Goal: Task Accomplishment & Management: Manage account settings

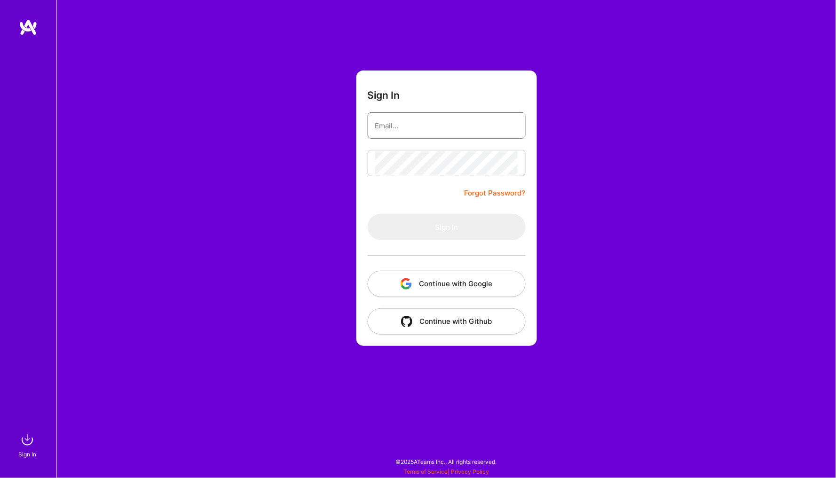
type input "[EMAIL_ADDRESS][DOMAIN_NAME]"
click at [446, 227] on button "Sign In" at bounding box center [447, 227] width 158 height 26
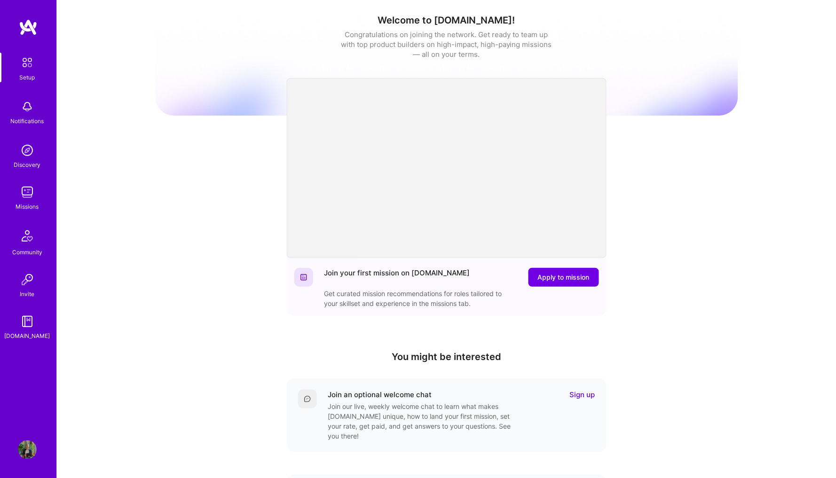
click at [33, 446] on img at bounding box center [27, 449] width 19 height 19
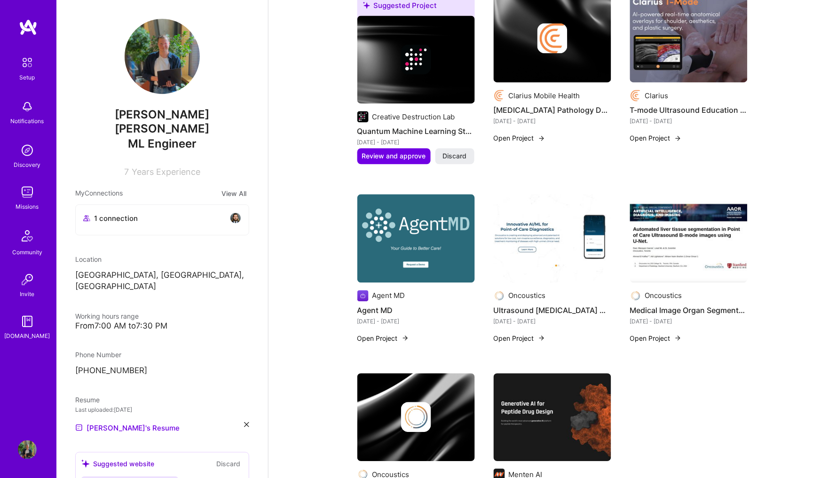
scroll to position [438, 0]
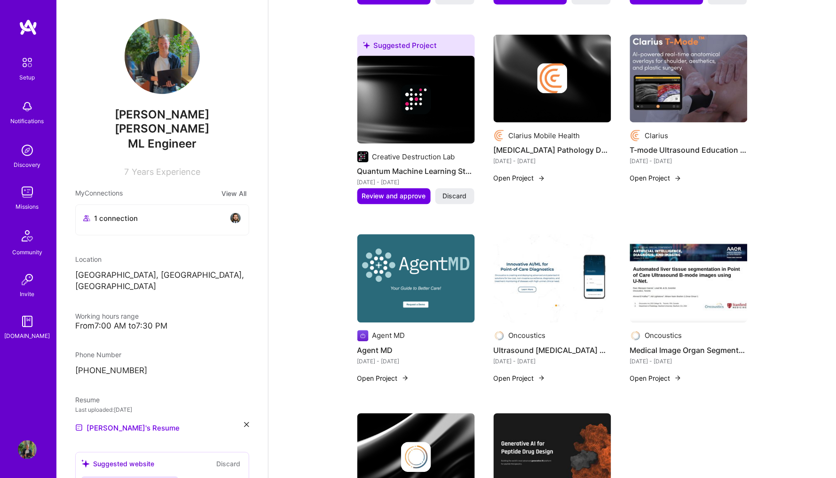
click at [720, 86] on img at bounding box center [688, 79] width 117 height 88
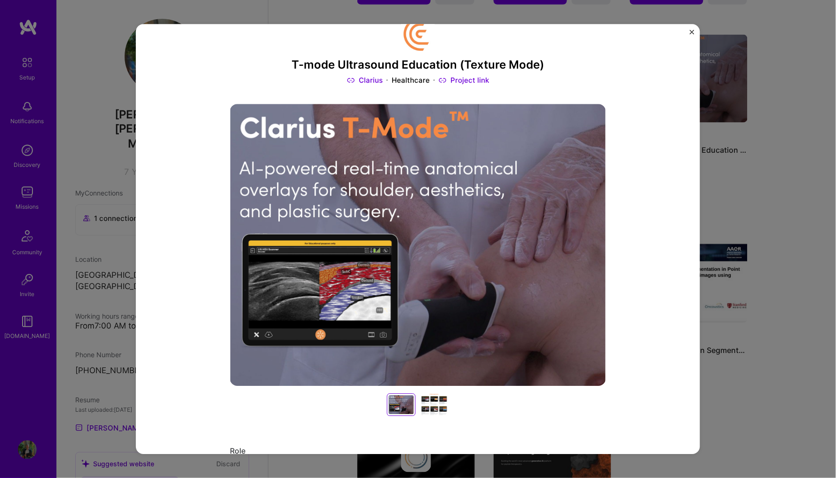
scroll to position [29, 0]
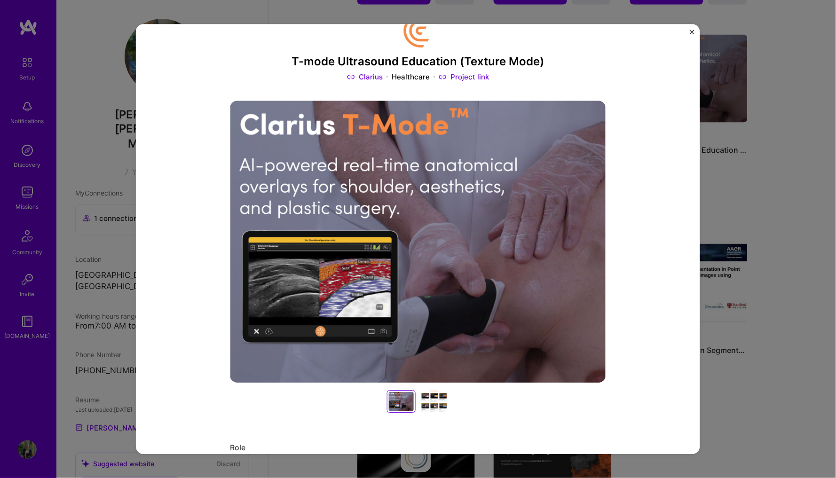
click at [431, 396] on div at bounding box center [434, 402] width 30 height 23
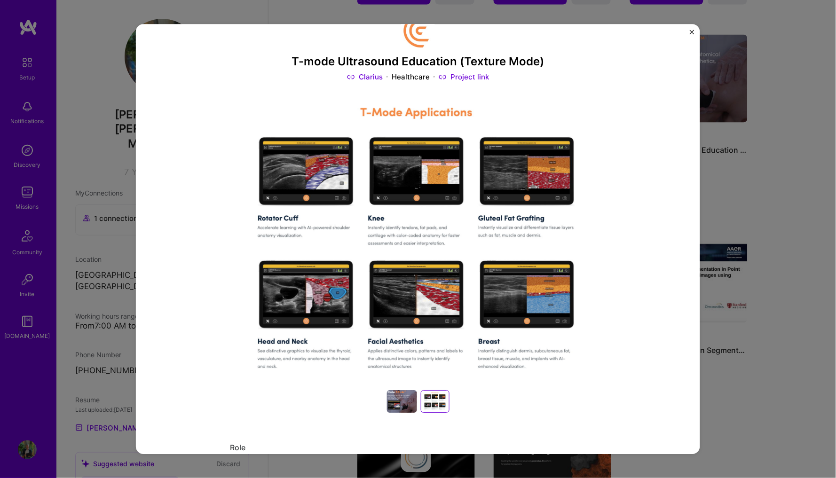
click at [439, 399] on div at bounding box center [435, 401] width 25 height 19
click at [388, 397] on div at bounding box center [402, 402] width 30 height 23
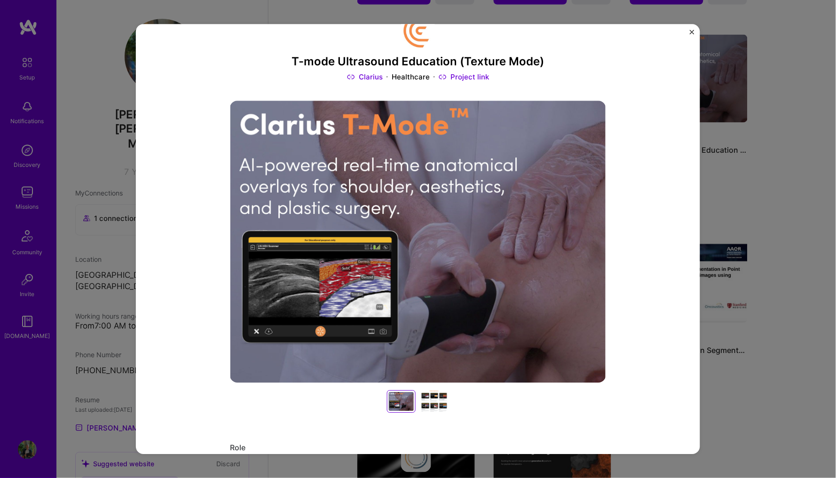
click at [419, 401] on div at bounding box center [434, 402] width 30 height 23
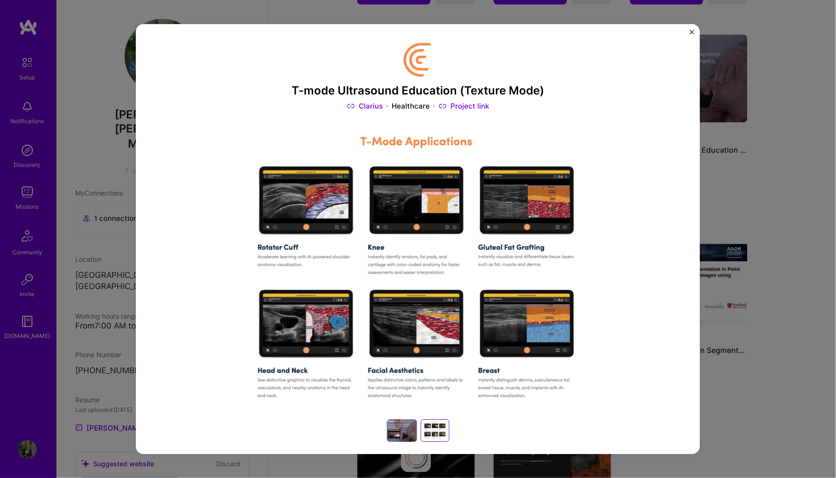
scroll to position [0, 0]
click at [688, 31] on div "T-mode Ultrasound Education (Texture Mode) Clarius Healthcare Project link Role…" at bounding box center [418, 239] width 564 height 430
click at [693, 30] on img "Close" at bounding box center [691, 32] width 5 height 5
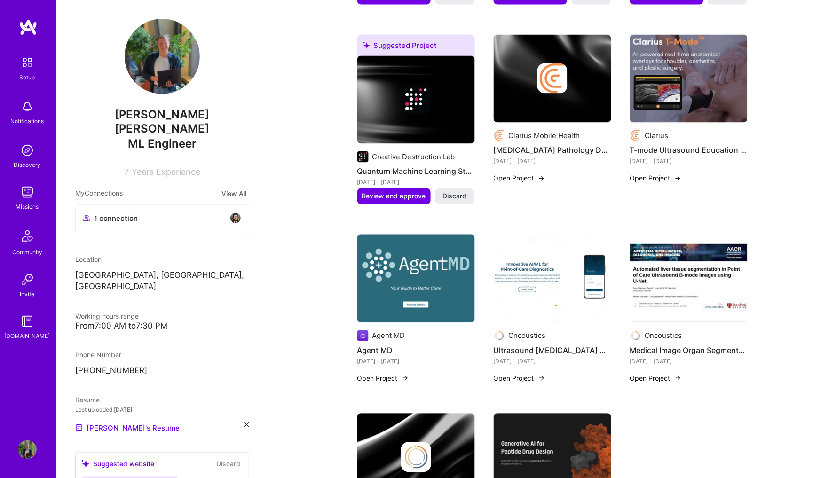
click at [666, 173] on button "Open Project" at bounding box center [656, 178] width 52 height 10
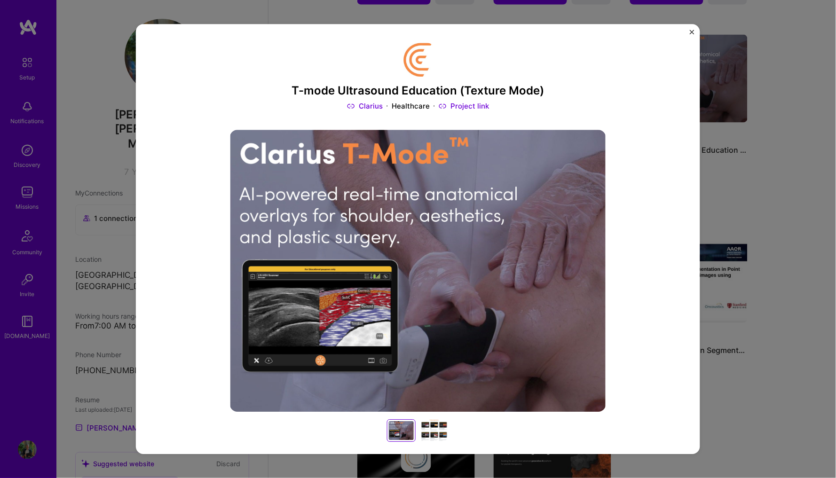
click at [690, 31] on img "Close" at bounding box center [691, 32] width 5 height 5
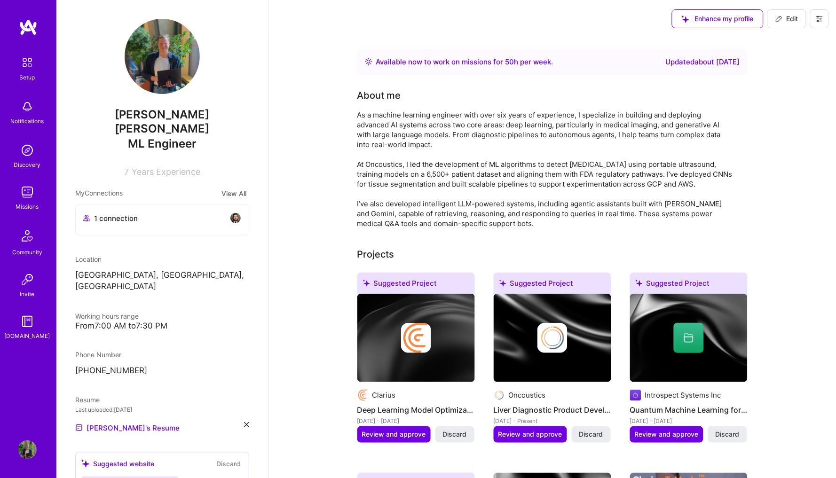
click at [774, 15] on button "Edit" at bounding box center [786, 18] width 39 height 19
select select "CA"
select select "Right Now"
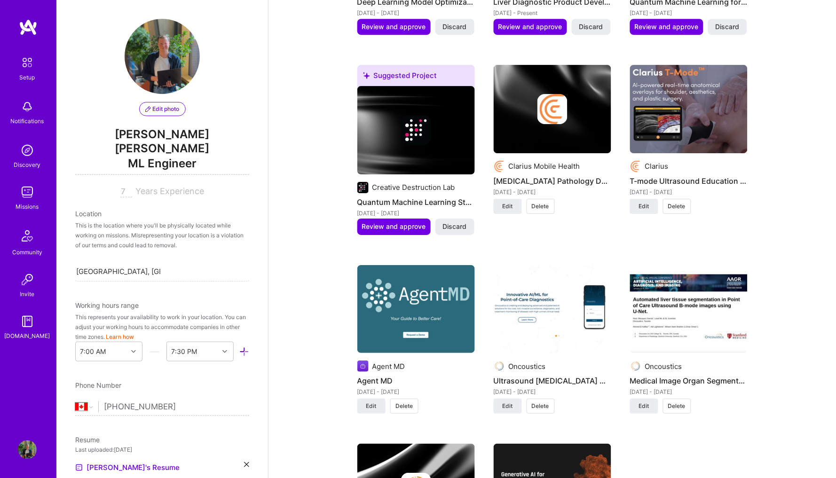
scroll to position [840, 0]
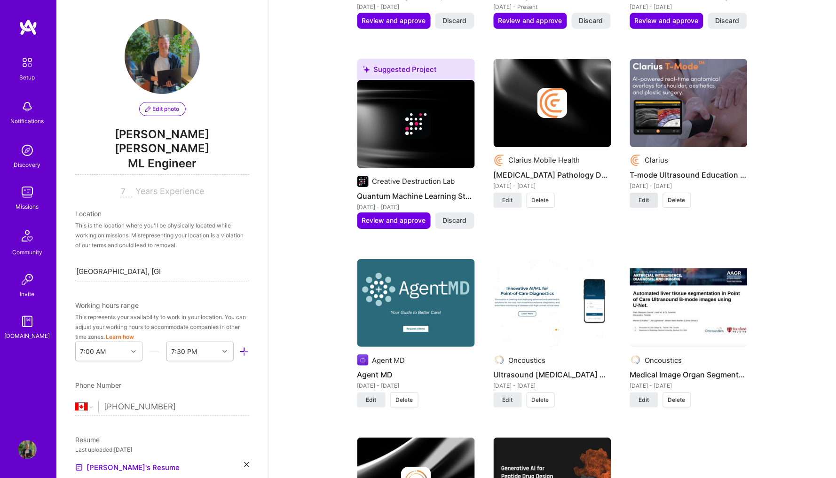
click at [643, 196] on span "Edit" at bounding box center [644, 200] width 10 height 8
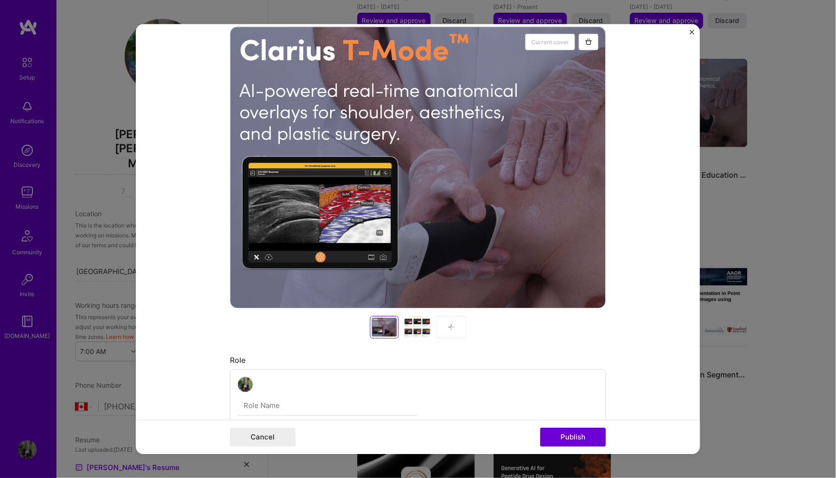
scroll to position [172, 0]
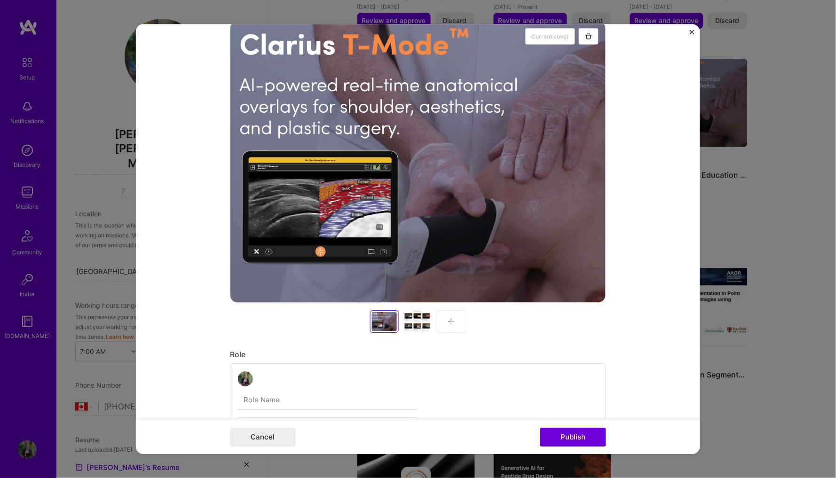
click at [443, 329] on div at bounding box center [451, 321] width 30 height 23
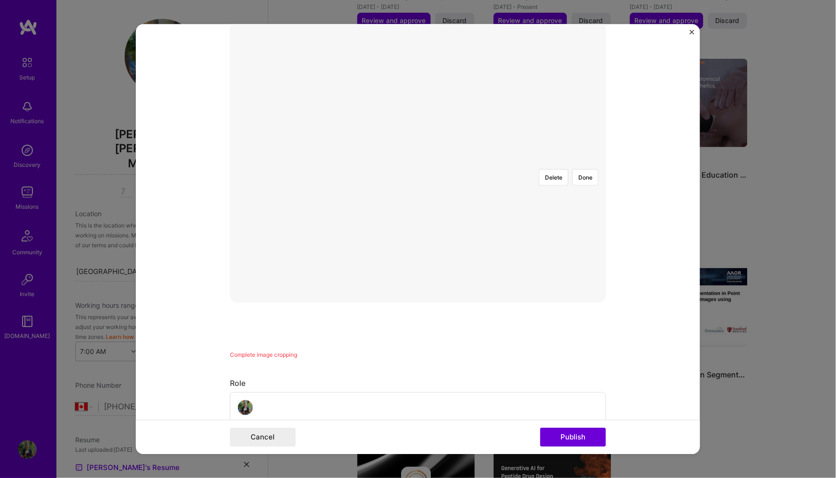
click at [514, 232] on div at bounding box center [558, 301] width 281 height 211
click at [515, 230] on div at bounding box center [558, 300] width 281 height 211
click at [615, 233] on form "Project title T-mode Ultrasound Education (Texture Mode) Company Clarius Projec…" at bounding box center [418, 239] width 564 height 430
click at [597, 169] on button "Done" at bounding box center [585, 177] width 26 height 16
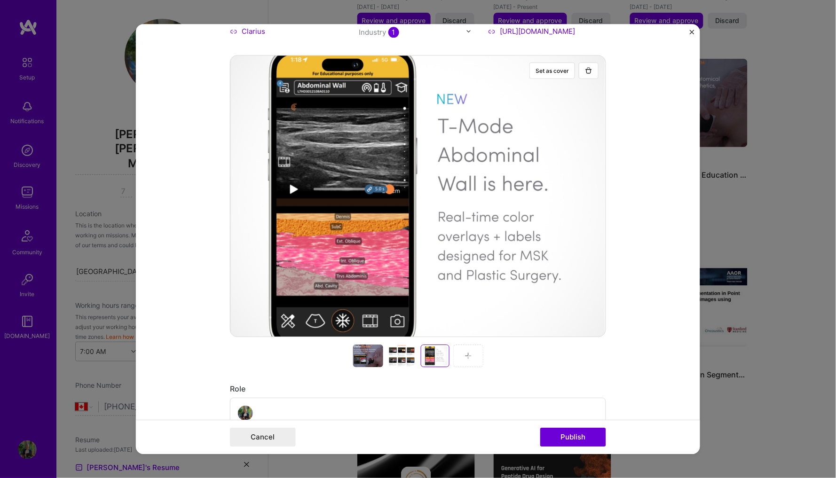
scroll to position [122, 0]
